Goal: Navigation & Orientation: Understand site structure

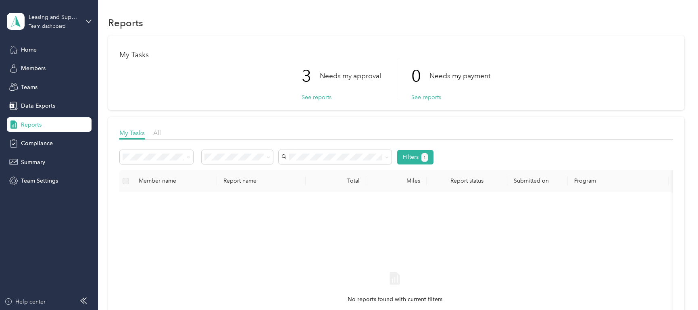
click at [311, 76] on p "3" at bounding box center [311, 76] width 18 height 34
click at [311, 98] on button "See reports" at bounding box center [317, 97] width 30 height 8
click at [315, 97] on button "See reports" at bounding box center [317, 97] width 30 height 8
click at [38, 106] on span "Data Exports" at bounding box center [38, 106] width 34 height 8
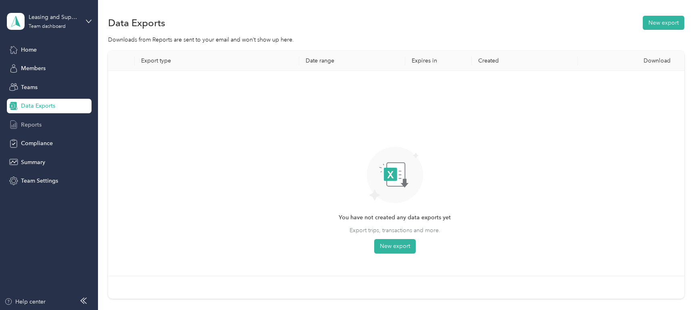
click at [33, 123] on span "Reports" at bounding box center [31, 125] width 21 height 8
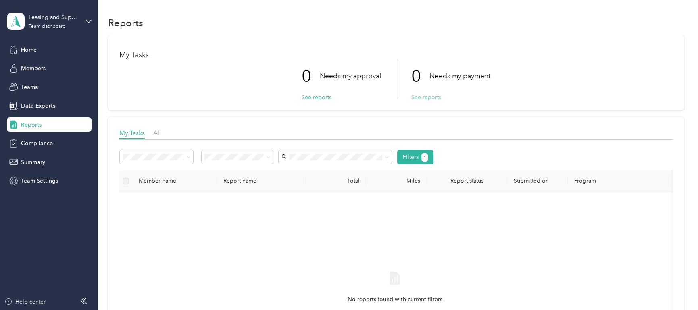
click at [422, 98] on button "See reports" at bounding box center [427, 97] width 30 height 8
click at [33, 140] on span "Compliance" at bounding box center [37, 143] width 32 height 8
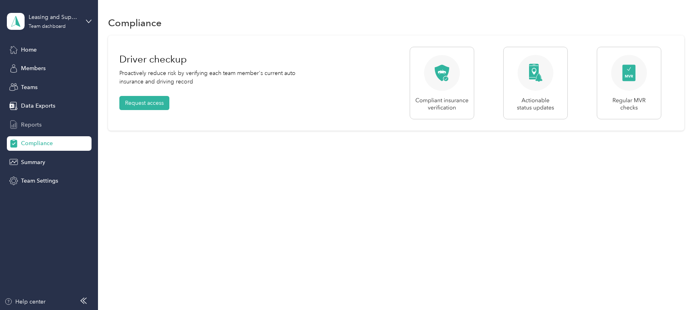
click at [35, 125] on span "Reports" at bounding box center [31, 125] width 21 height 8
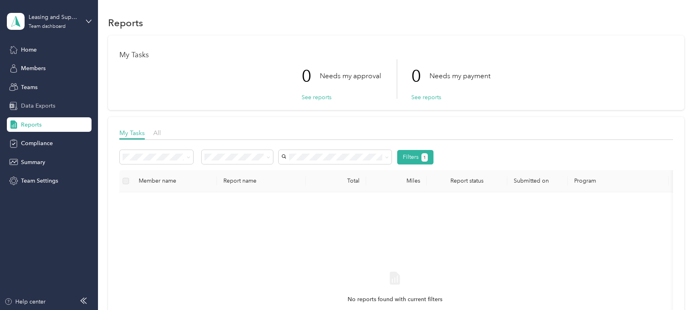
click at [42, 102] on span "Data Exports" at bounding box center [38, 106] width 34 height 8
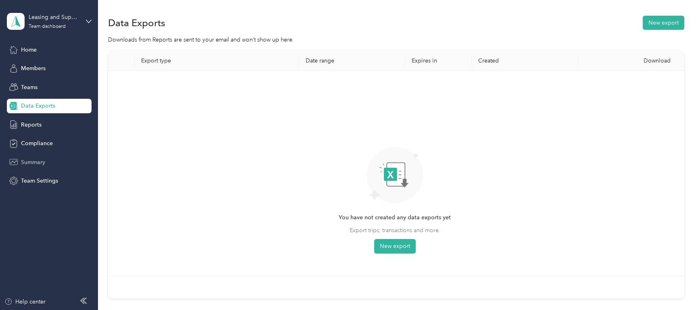
click at [32, 163] on span "Summary" at bounding box center [33, 162] width 24 height 8
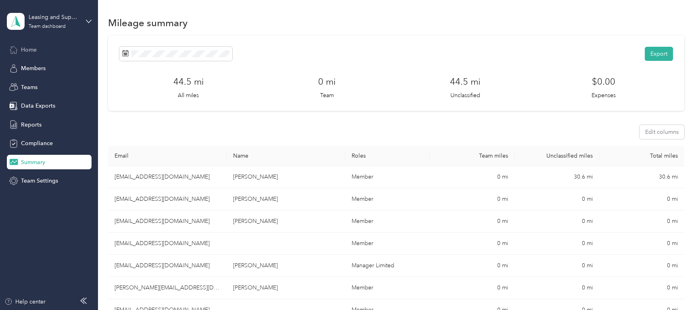
click at [33, 49] on span "Home" at bounding box center [29, 50] width 16 height 8
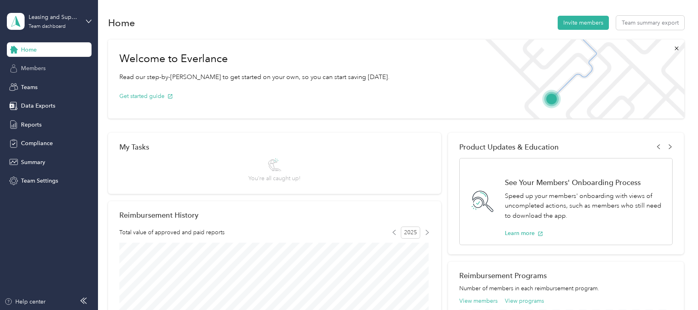
click at [44, 66] on span "Members" at bounding box center [33, 68] width 25 height 8
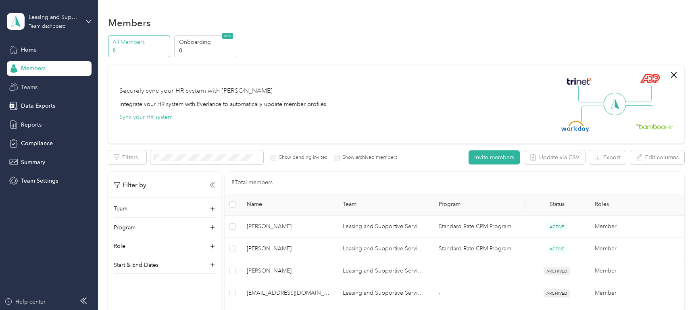
click at [40, 88] on div "Teams" at bounding box center [49, 87] width 85 height 15
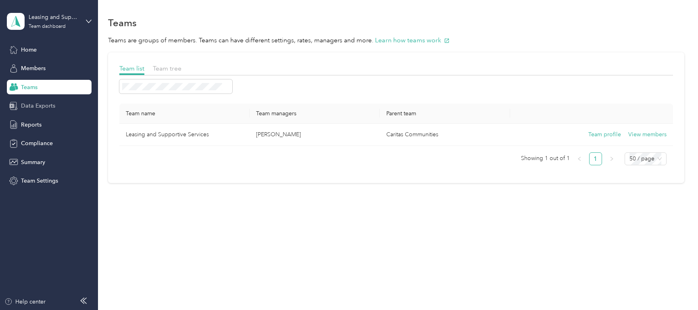
click at [48, 105] on span "Data Exports" at bounding box center [38, 106] width 34 height 8
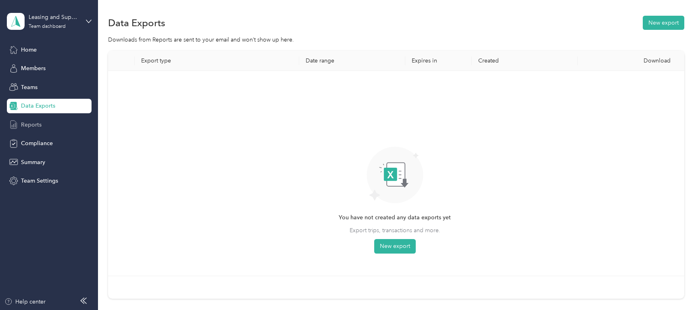
click at [39, 118] on div "Reports" at bounding box center [49, 124] width 85 height 15
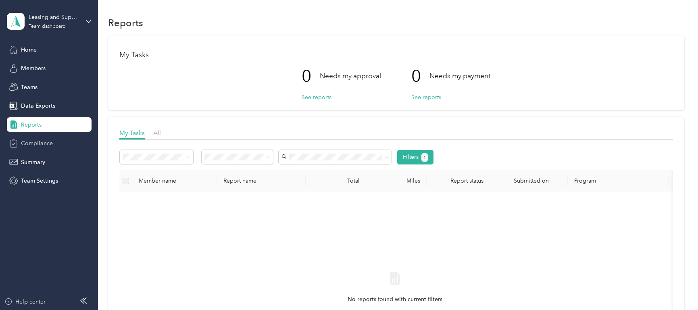
click at [42, 142] on span "Compliance" at bounding box center [37, 143] width 32 height 8
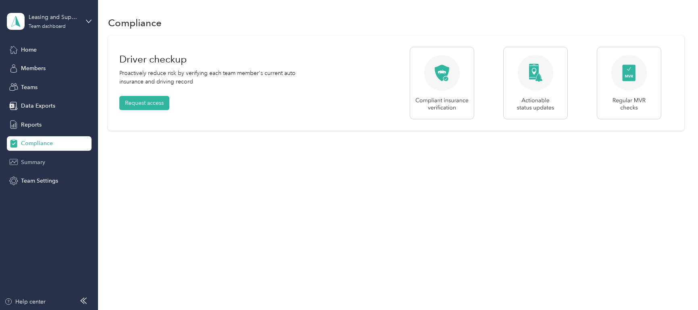
click at [36, 162] on span "Summary" at bounding box center [33, 162] width 24 height 8
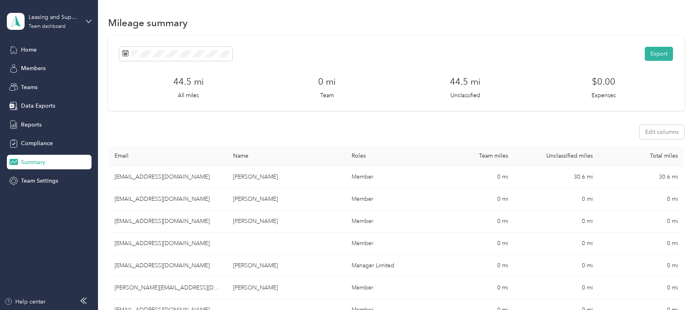
click at [175, 141] on section "Export 44.5 mi All miles 0 mi Team 44.5 mi Unclassified $0.00 Expenses Edit col…" at bounding box center [396, 203] width 577 height 335
click at [30, 44] on div "Home" at bounding box center [49, 49] width 85 height 15
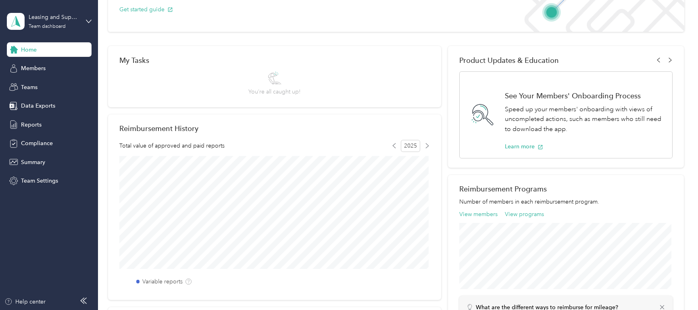
scroll to position [40, 0]
